Goal: Information Seeking & Learning: Learn about a topic

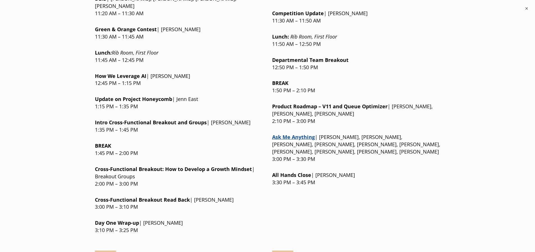
scroll to position [730, 0]
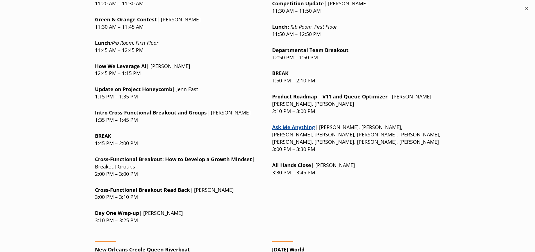
click at [156, 156] on p "Cross-Functional Breakout: H ow to Develop a Growth Mindset | Breakout Groups 2…" at bounding box center [179, 167] width 168 height 22
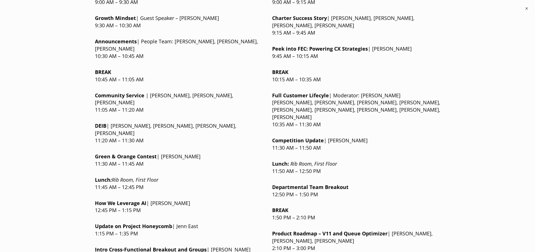
scroll to position [646, 0]
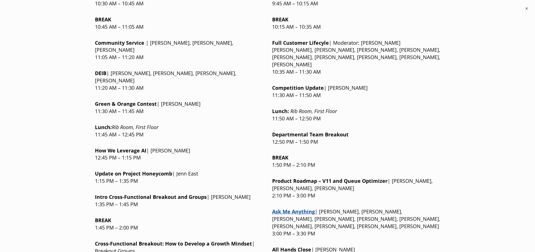
click at [297, 208] on link "Ask Me Anything" at bounding box center [293, 211] width 43 height 7
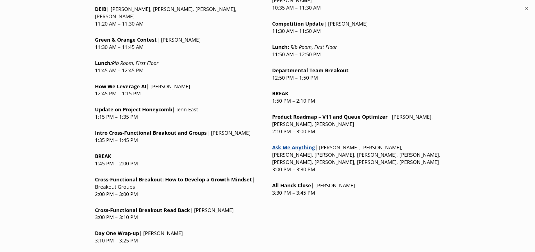
scroll to position [758, 0]
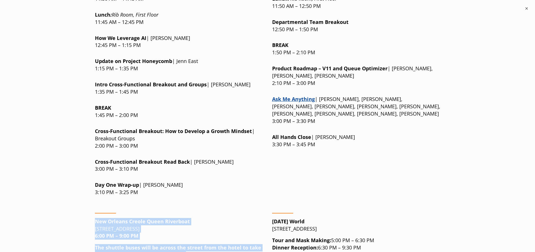
drag, startPoint x: 294, startPoint y: 163, endPoint x: 260, endPoint y: 165, distance: 34.3
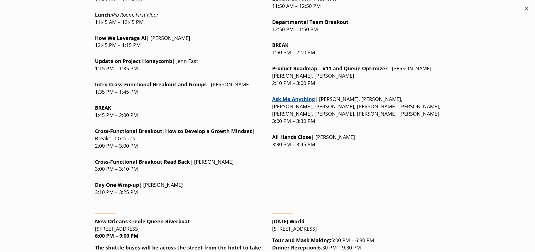
click at [279, 218] on strong "[DATE] World" at bounding box center [288, 221] width 32 height 7
drag, startPoint x: 272, startPoint y: 173, endPoint x: 319, endPoint y: 171, distance: 46.9
click at [319, 218] on p "[DATE] World [STREET_ADDRESS]" at bounding box center [356, 225] width 168 height 15
click at [325, 218] on p "[DATE] World [STREET_ADDRESS]" at bounding box center [356, 225] width 168 height 15
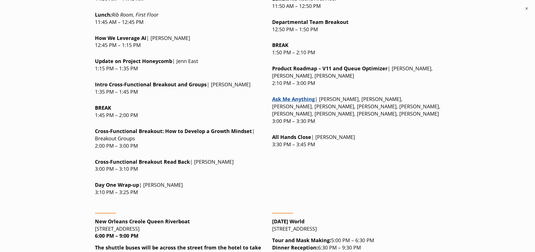
click at [201, 181] on p "Day One Wrap-up | [PERSON_NAME] 3:10 PM – 3:25 PM" at bounding box center [179, 188] width 168 height 15
click at [391, 133] on p "All Hands Close | [PERSON_NAME] 3:30 PM – 3:45 PM" at bounding box center [356, 140] width 168 height 15
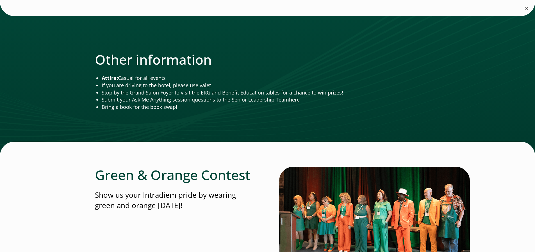
scroll to position [1376, 0]
